Goal: Information Seeking & Learning: Learn about a topic

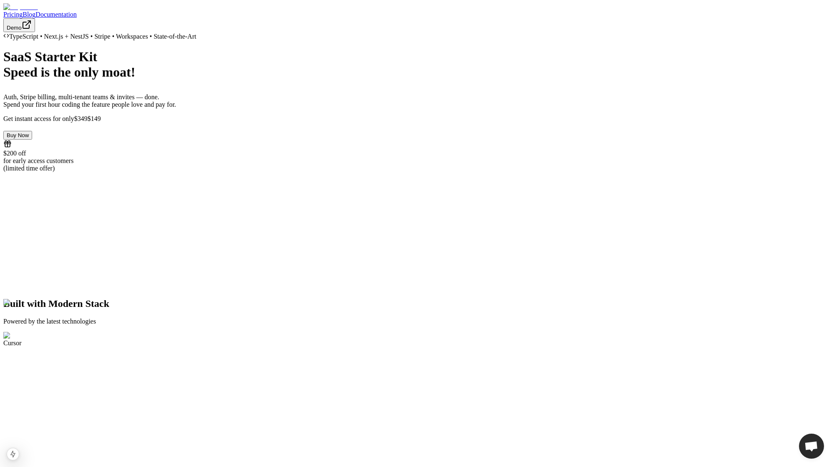
scroll to position [24, 0]
click at [35, 13] on link "Blog" at bounding box center [29, 14] width 13 height 7
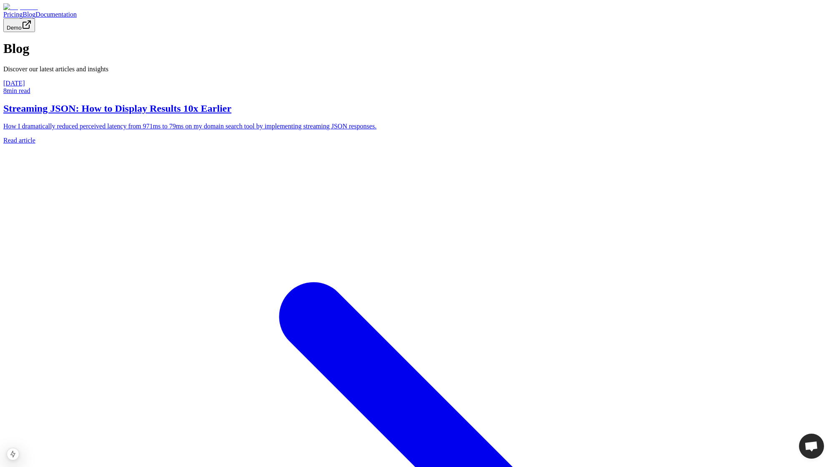
click at [320, 114] on h2 "Streaming JSON: How to Display Results 10x Earlier" at bounding box center [416, 108] width 827 height 11
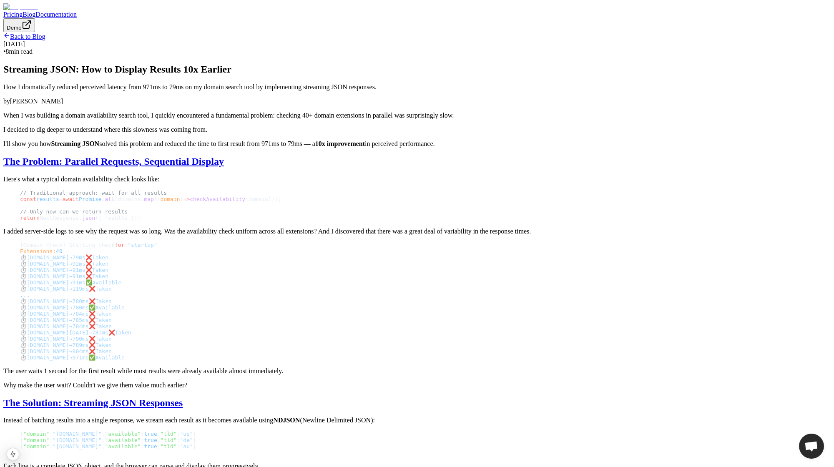
click at [45, 40] on link "Back to Blog" at bounding box center [24, 36] width 42 height 7
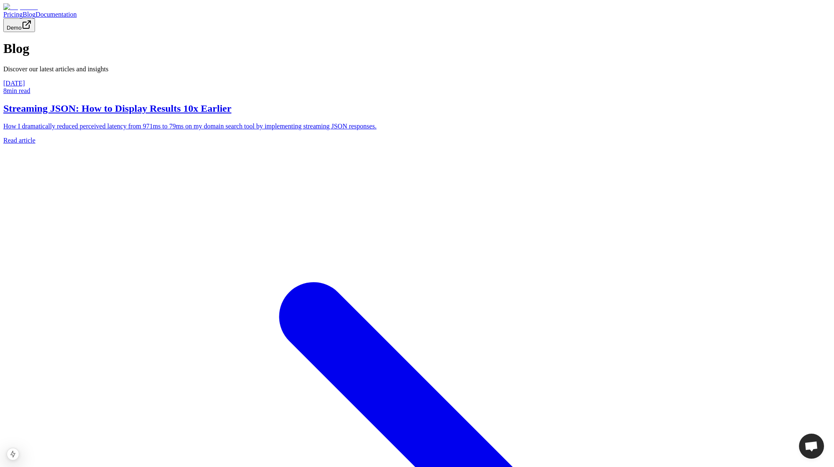
click at [188, 114] on h2 "Streaming JSON: How to Display Results 10x Earlier" at bounding box center [416, 108] width 827 height 11
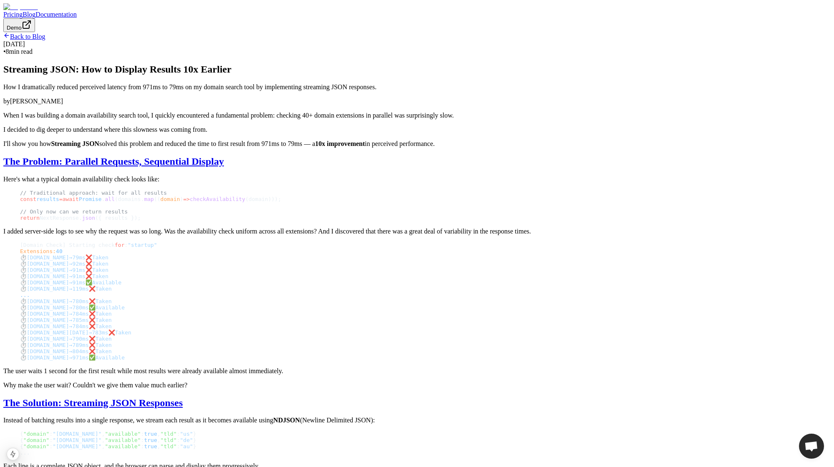
click at [206, 75] on h1 "Streaming JSON: How to Display Results 10x Earlier" at bounding box center [416, 69] width 827 height 11
drag, startPoint x: 206, startPoint y: 125, endPoint x: 271, endPoint y: 125, distance: 64.6
click at [271, 75] on h1 "Streaming JSON: How to Display Results 10x Earlier" at bounding box center [416, 69] width 827 height 11
click at [35, 11] on link "Blog" at bounding box center [29, 14] width 13 height 7
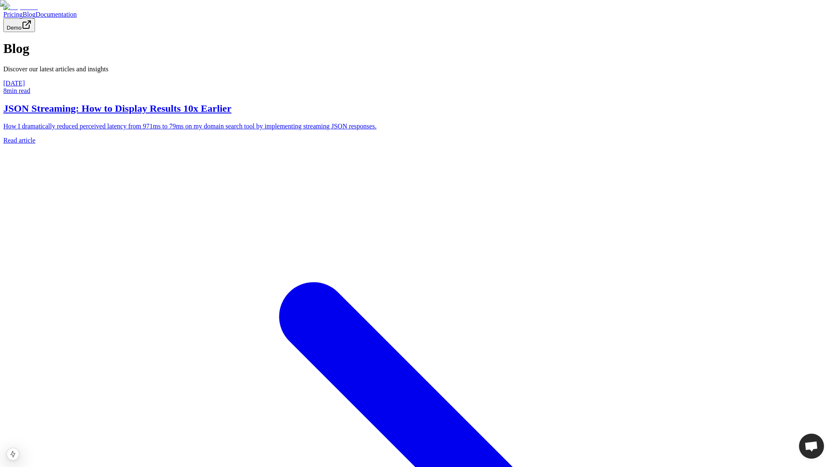
click at [223, 114] on h2 "JSON Streaming: How to Display Results 10x Earlier" at bounding box center [416, 108] width 827 height 11
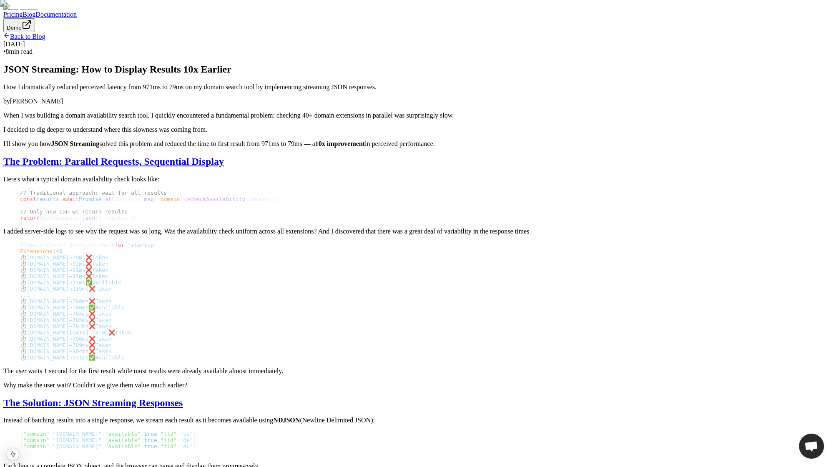
click at [45, 40] on link "Back to Blog" at bounding box center [24, 36] width 42 height 7
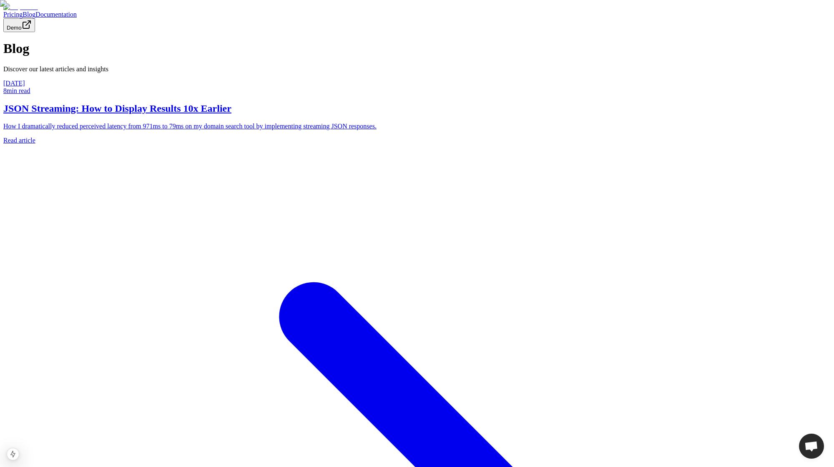
click at [284, 130] on p "How I dramatically reduced perceived latency from 971ms to 79ms on my domain se…" at bounding box center [416, 127] width 827 height 8
